Goal: Communication & Community: Participate in discussion

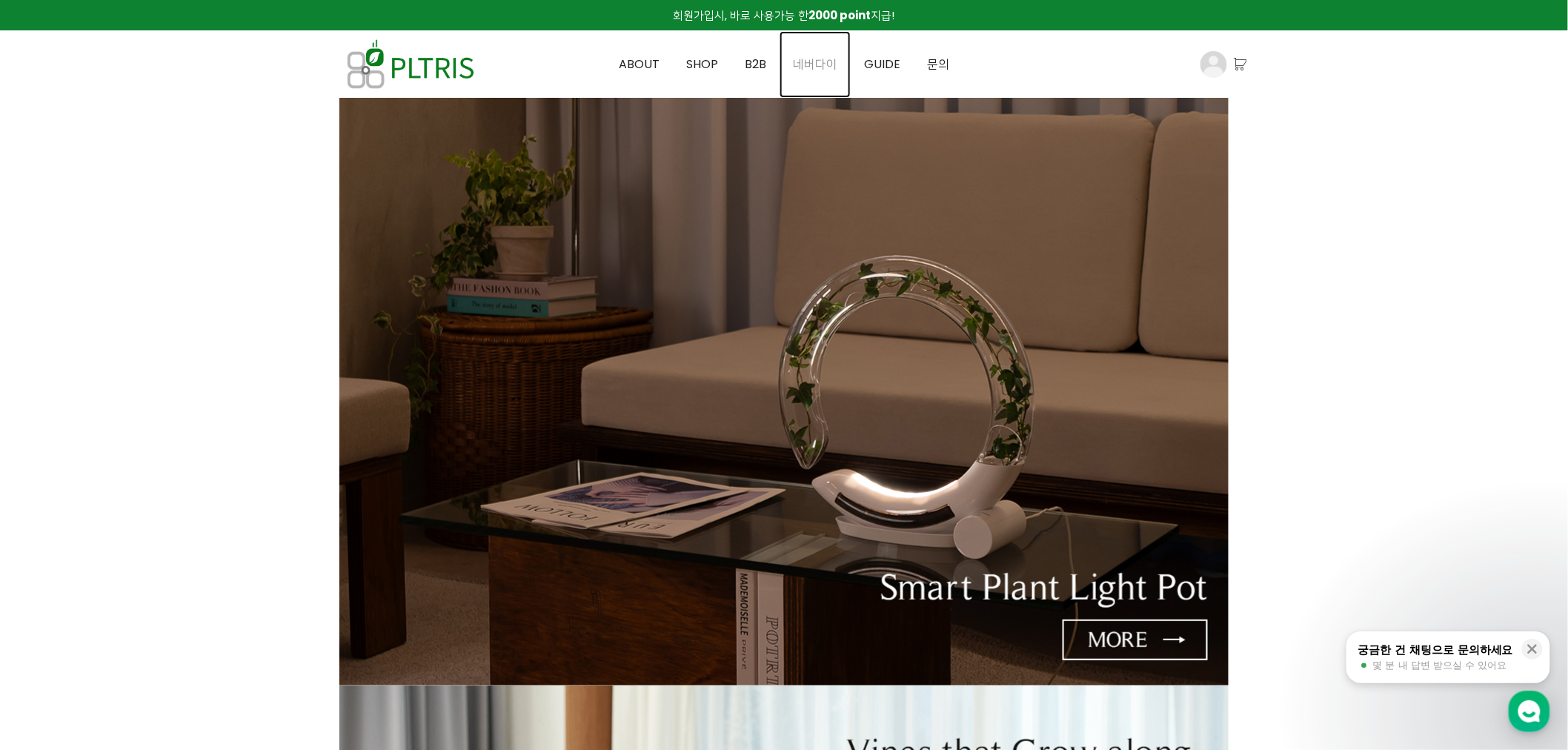
click at [823, 68] on span "네버다이" at bounding box center [815, 64] width 45 height 17
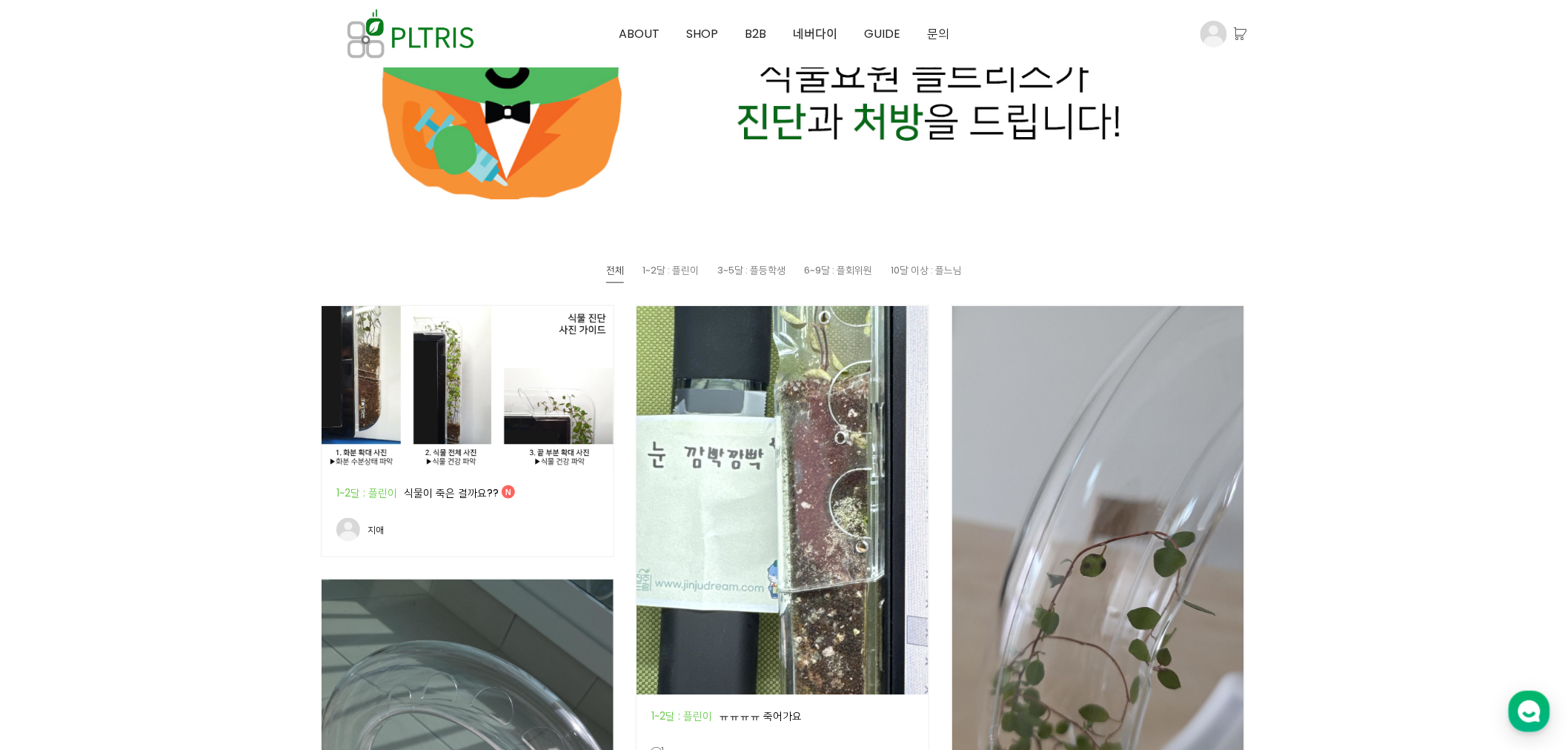
click at [486, 442] on img at bounding box center [467, 388] width 292 height 165
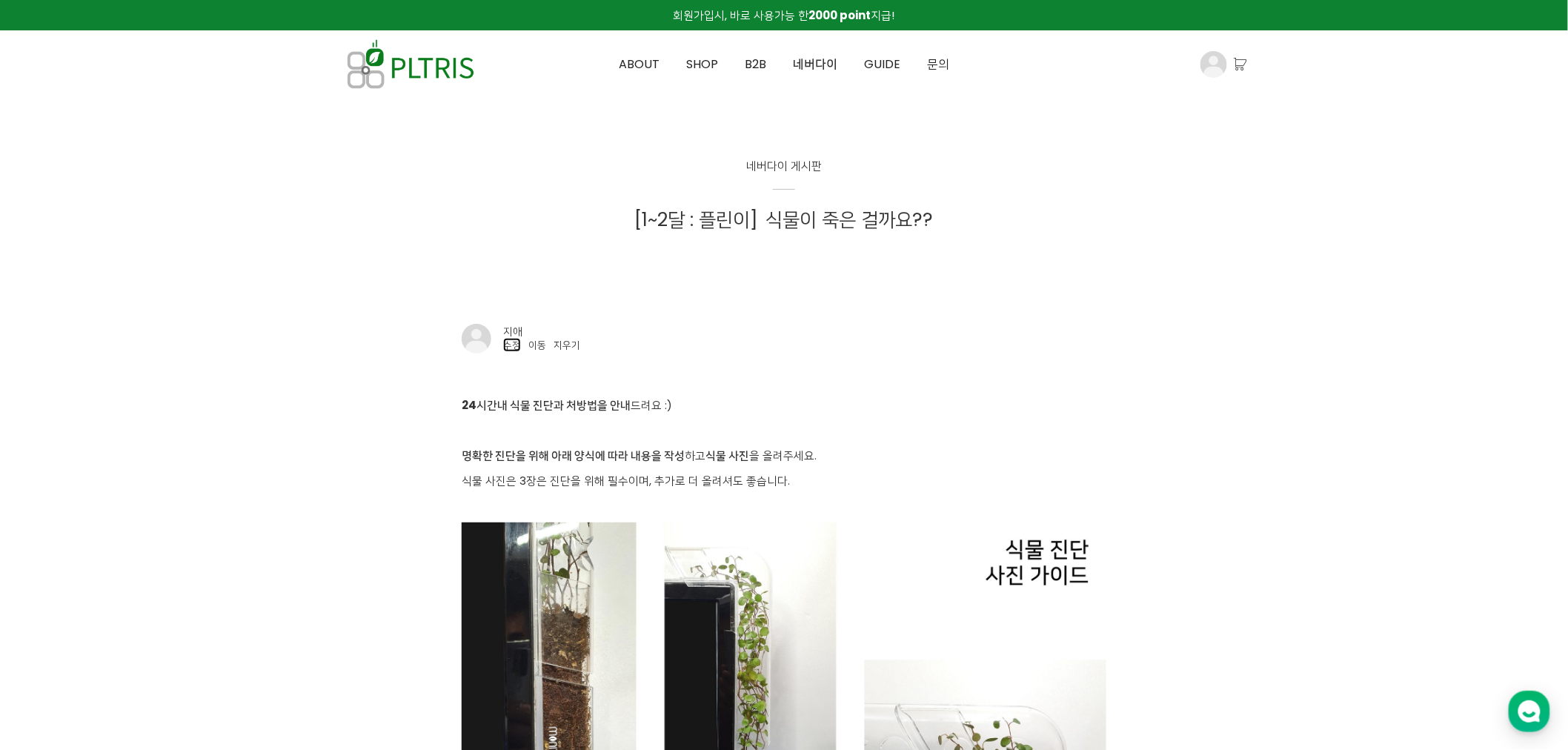
click at [514, 344] on link "수정" at bounding box center [512, 344] width 17 height 14
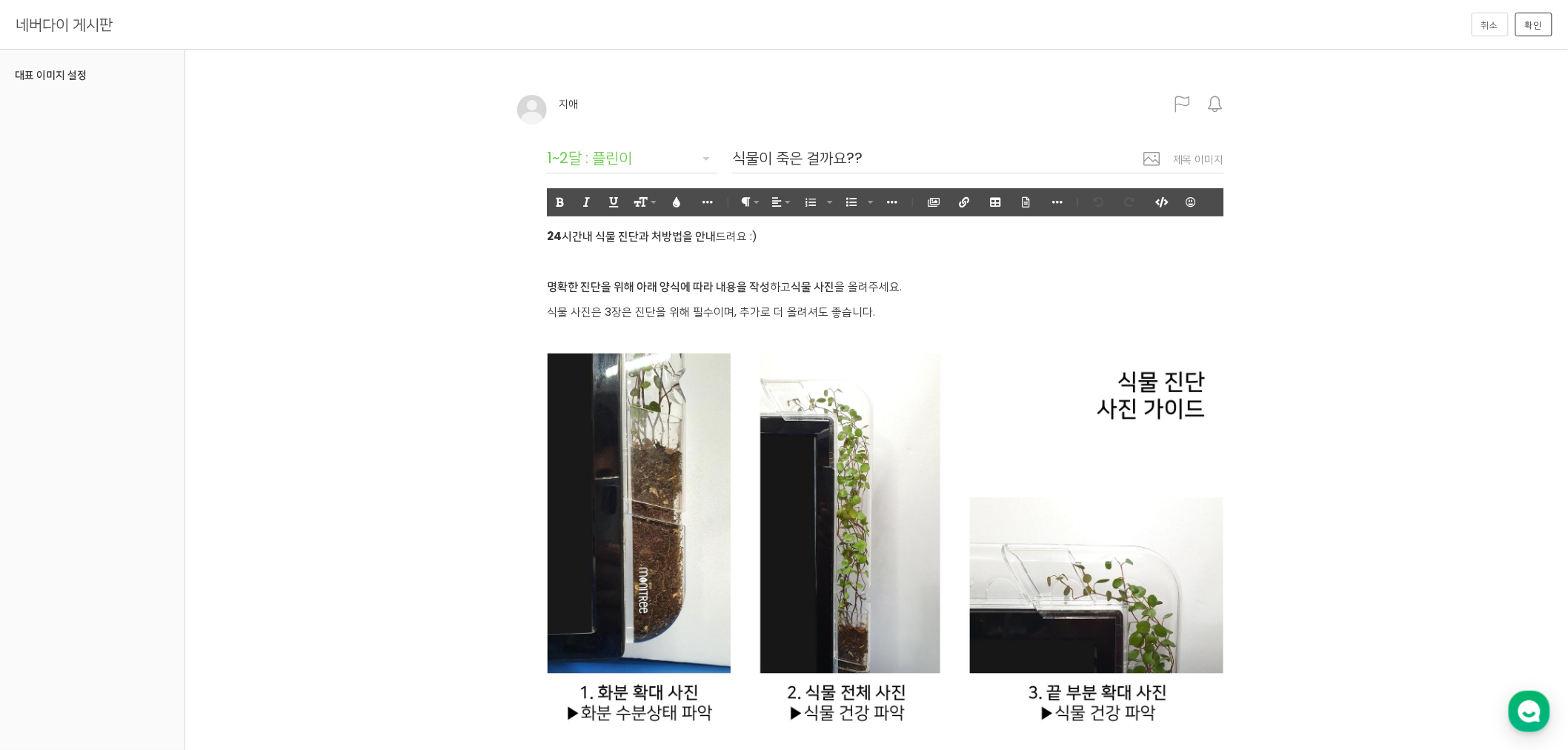
click at [1011, 462] on img at bounding box center [885, 543] width 677 height 380
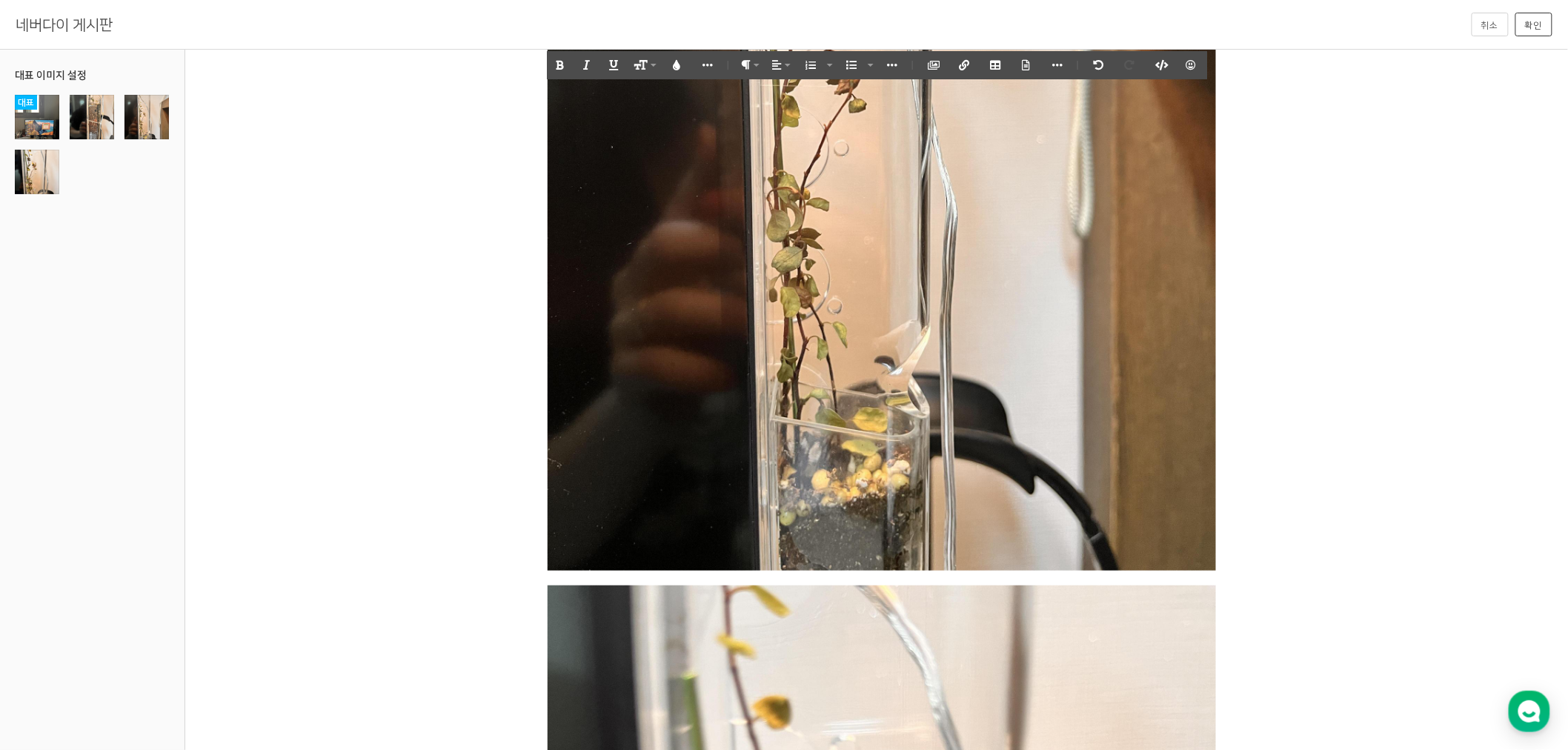
scroll to position [2471, 0]
click at [1530, 20] on button "확인" at bounding box center [1533, 25] width 37 height 24
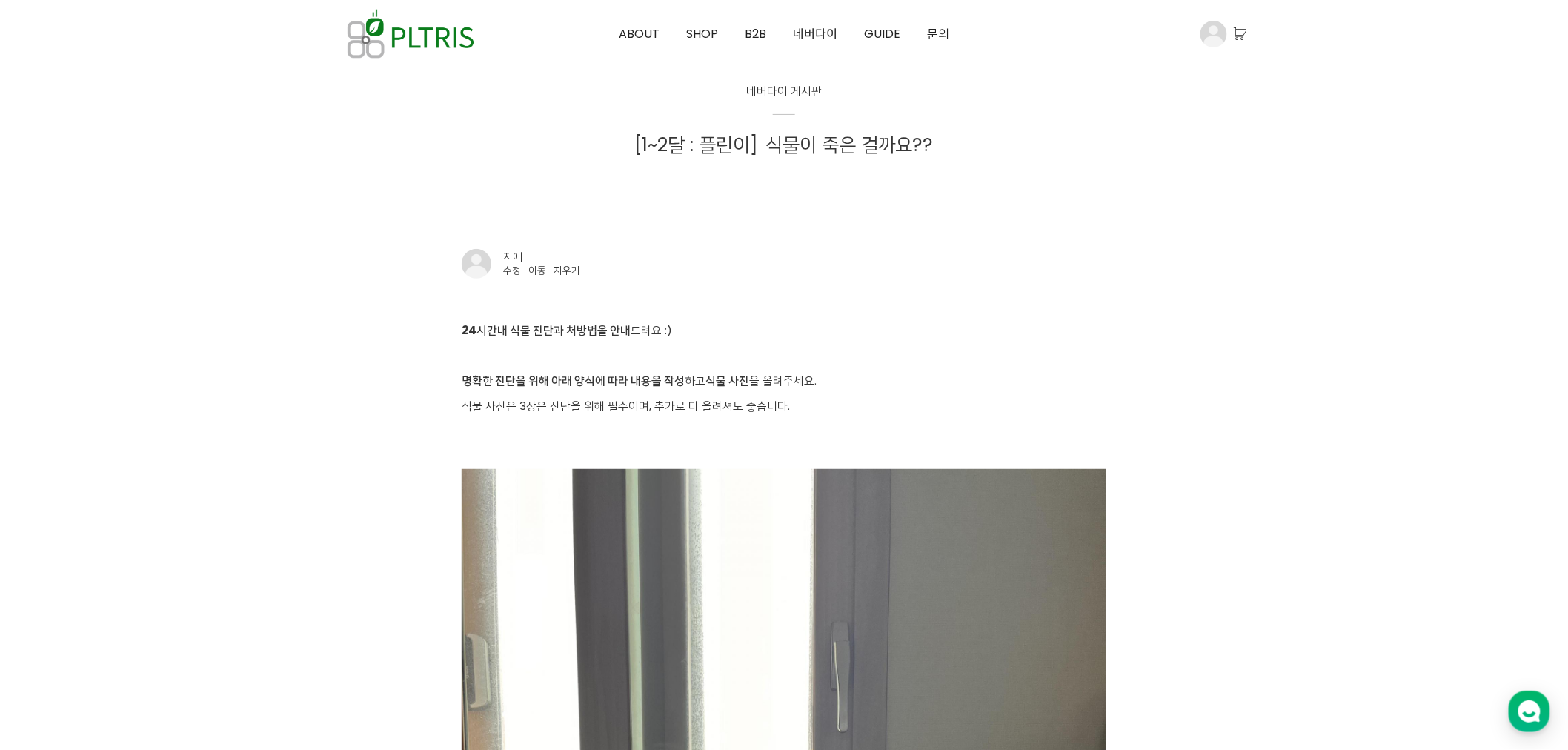
scroll to position [165, 0]
